Goal: Check status

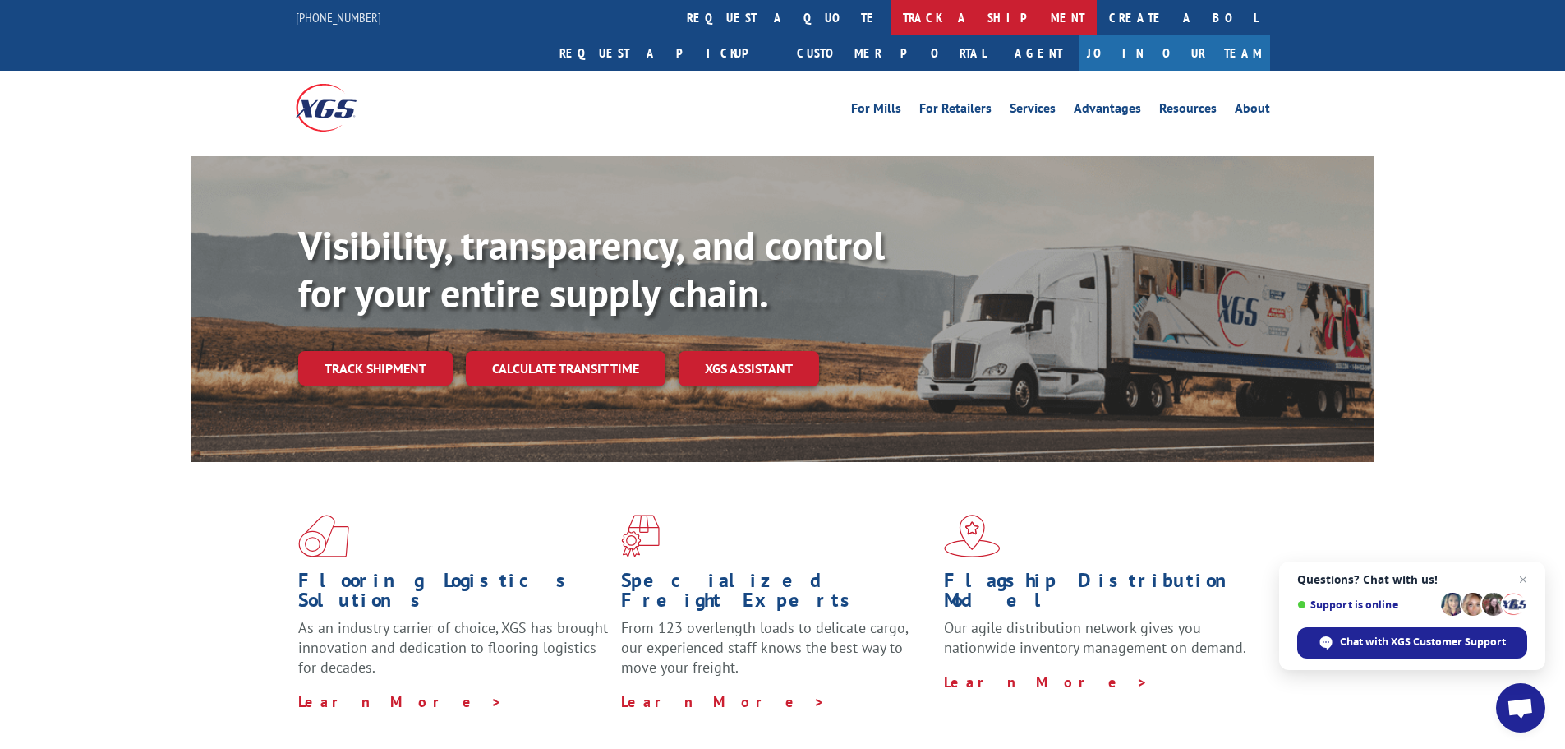
click at [891, 13] on link "track a shipment" at bounding box center [994, 17] width 206 height 35
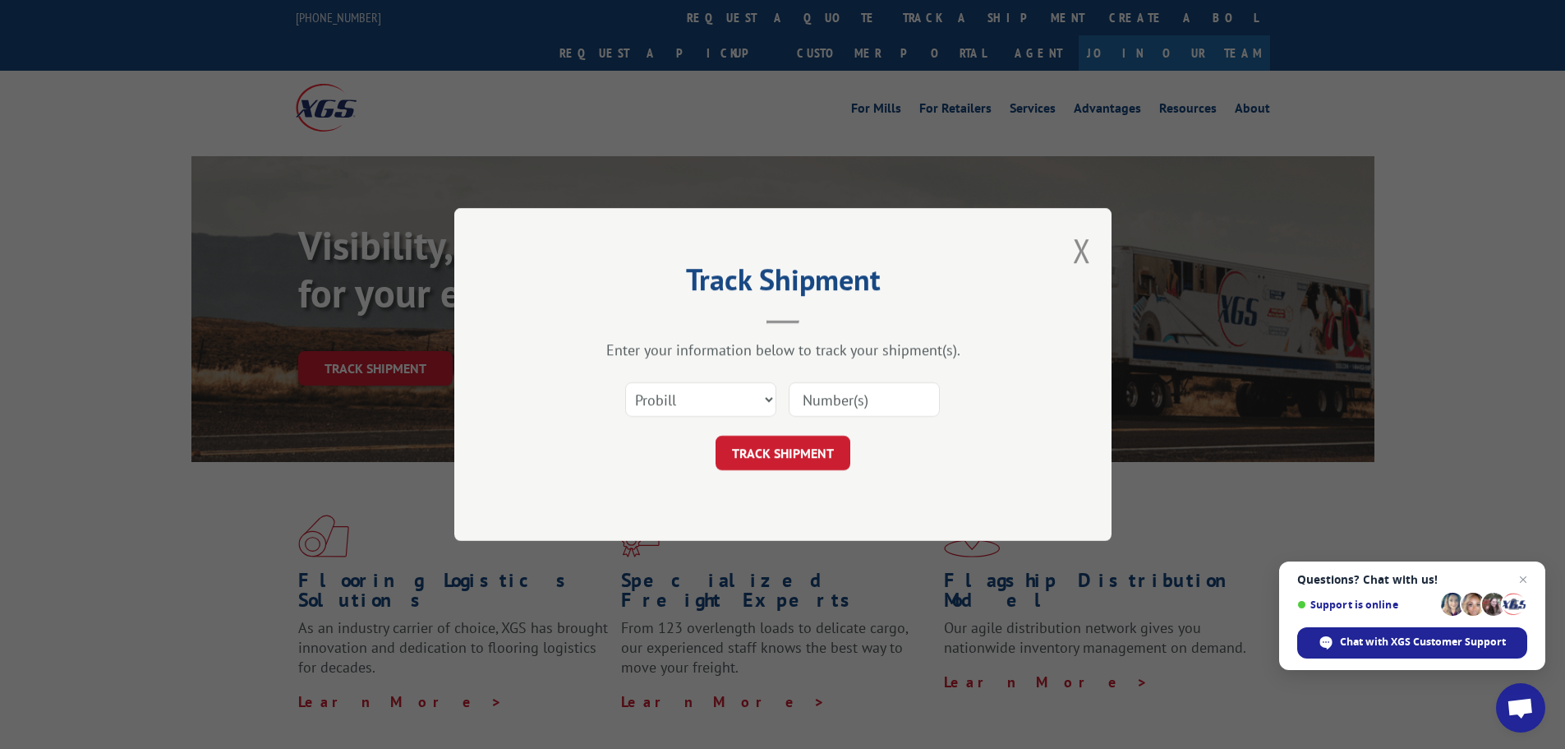
click at [826, 402] on input at bounding box center [864, 399] width 151 height 35
click at [766, 399] on select "Select category... Probill BOL PO" at bounding box center [700, 399] width 151 height 35
select select "bol"
click at [625, 382] on select "Select category... Probill BOL PO" at bounding box center [700, 399] width 151 height 35
click at [860, 396] on input at bounding box center [864, 399] width 151 height 35
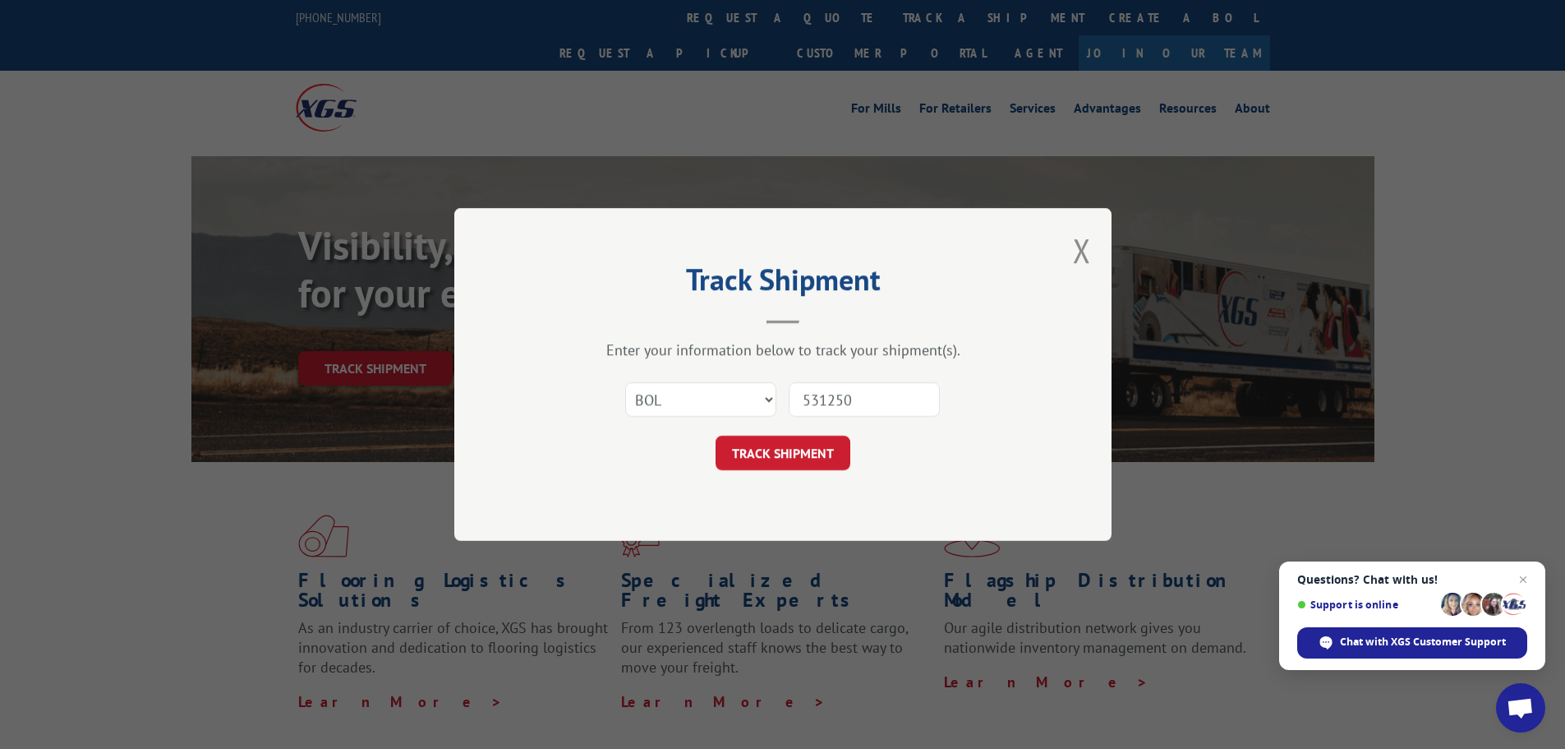
type input "5312500"
click button "TRACK SHIPMENT" at bounding box center [783, 452] width 135 height 35
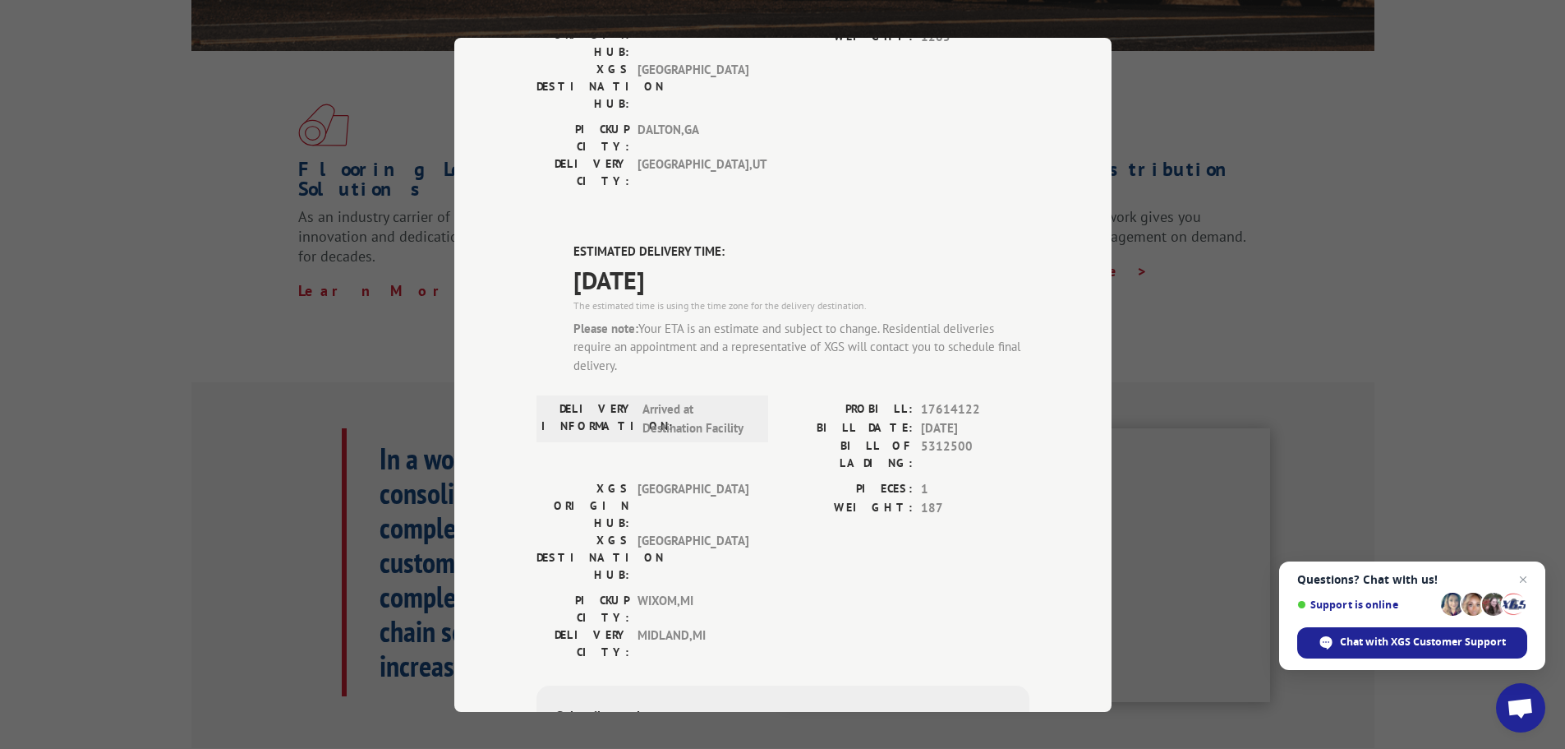
scroll to position [329, 0]
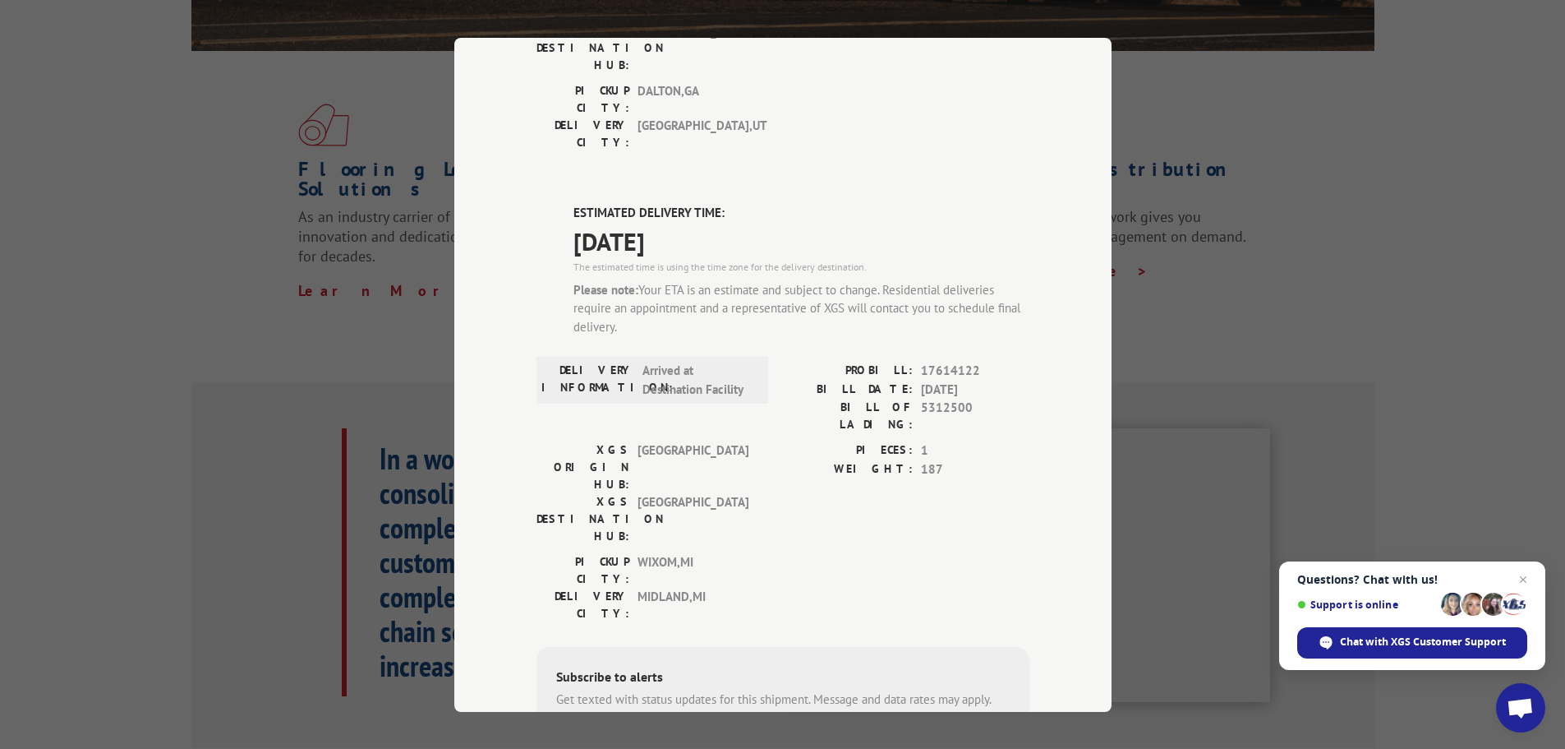
click at [1255, 45] on div "Track Shipment DELIVERED DELIVERY INFORMATION: [DATE] 12:00 pm ON FILE PROBILL:…" at bounding box center [782, 374] width 1565 height 749
